Goal: Entertainment & Leisure: Consume media (video, audio)

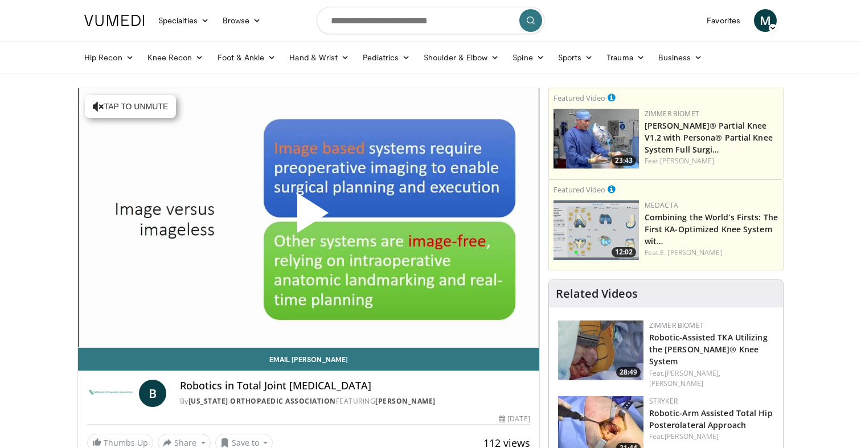
click at [309, 217] on span "Video Player" at bounding box center [309, 217] width 0 height 0
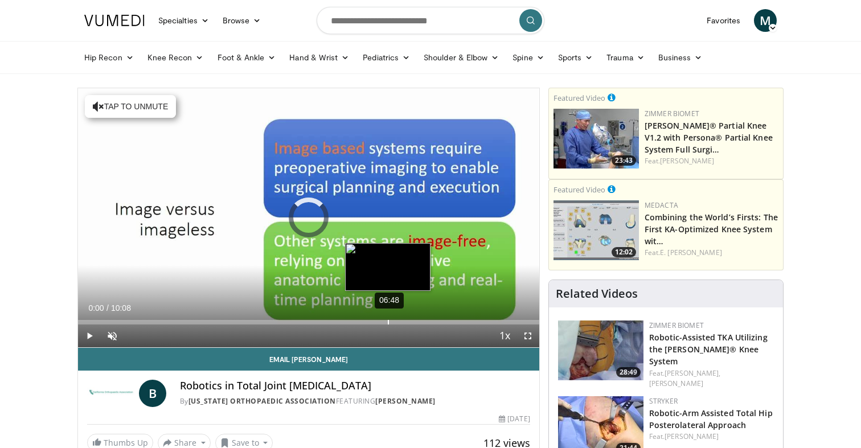
click at [388, 323] on div "06:48" at bounding box center [388, 322] width 1 height 5
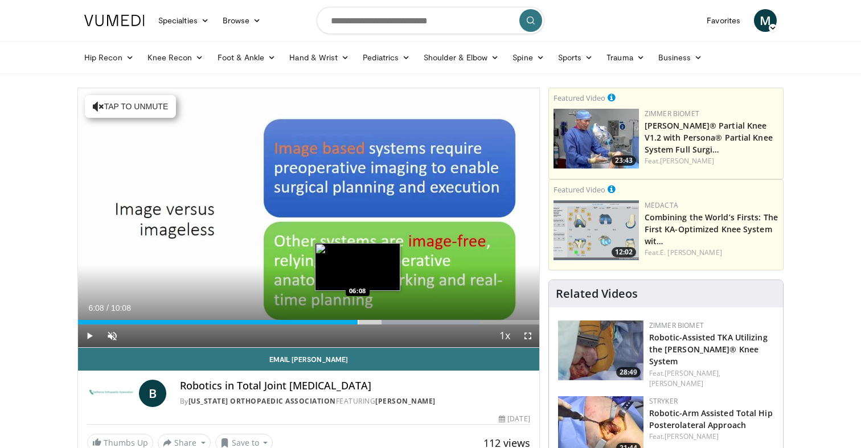
click at [358, 322] on div "Progress Bar" at bounding box center [358, 322] width 1 height 5
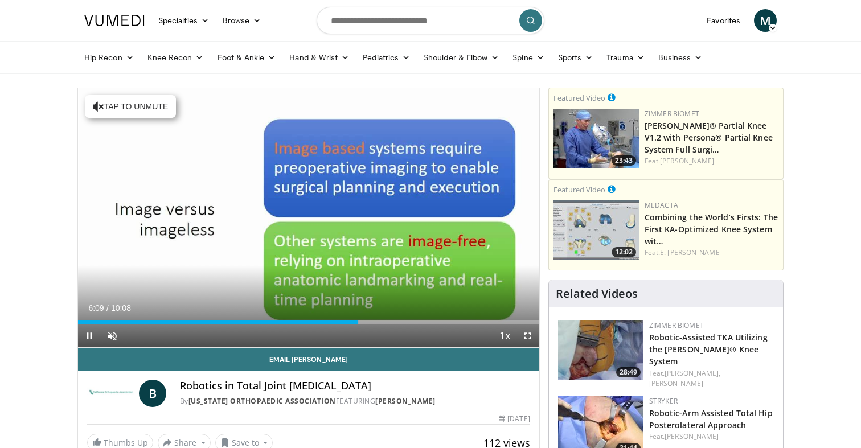
click at [369, 325] on div "Current Time 6:09 / Duration 10:08 Pause Skip Backward Skip Forward Unmute Load…" at bounding box center [308, 336] width 461 height 23
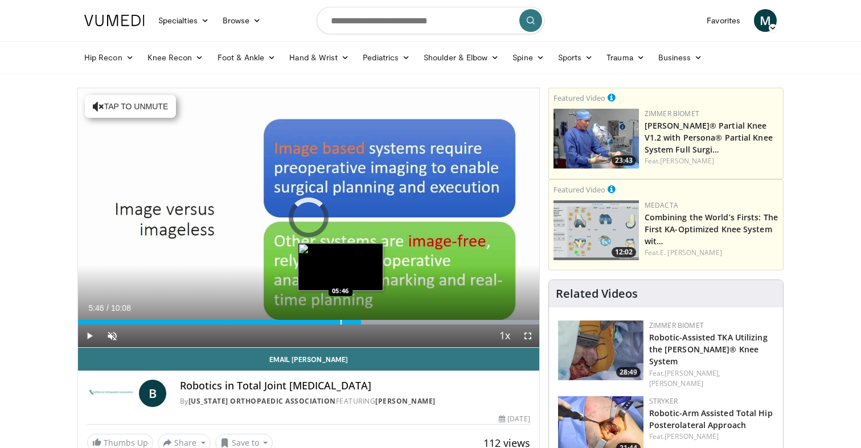
click at [340, 324] on div "Progress Bar" at bounding box center [340, 322] width 1 height 5
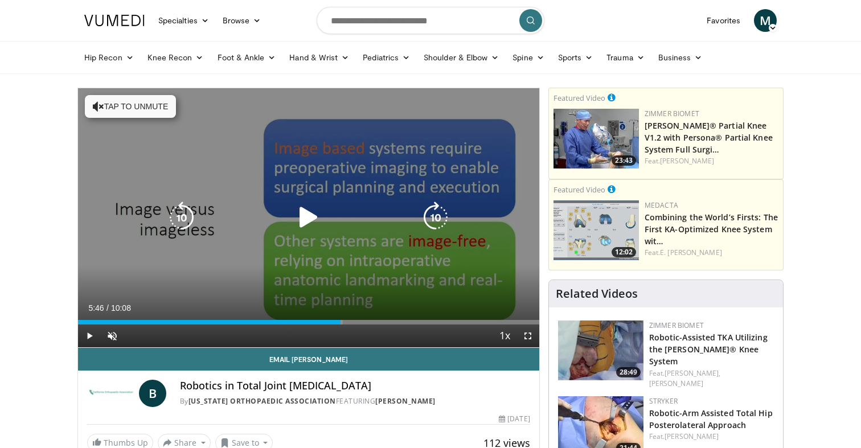
click at [328, 322] on div "Loaded : 57.43% 05:46 05:46" at bounding box center [308, 322] width 461 height 5
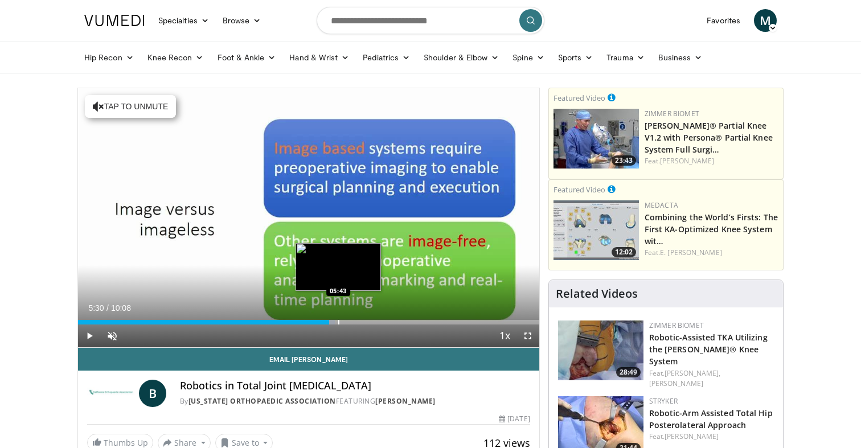
click at [338, 321] on div "Progress Bar" at bounding box center [338, 322] width 1 height 5
click at [343, 321] on div "Progress Bar" at bounding box center [343, 322] width 1 height 5
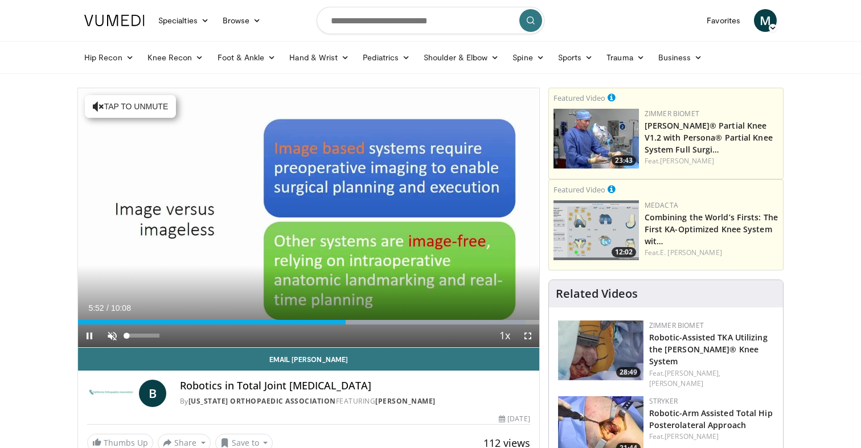
click at [113, 330] on span "Video Player" at bounding box center [112, 336] width 23 height 23
click at [521, 343] on span "Video Player" at bounding box center [527, 336] width 23 height 23
